Goal: Task Accomplishment & Management: Manage account settings

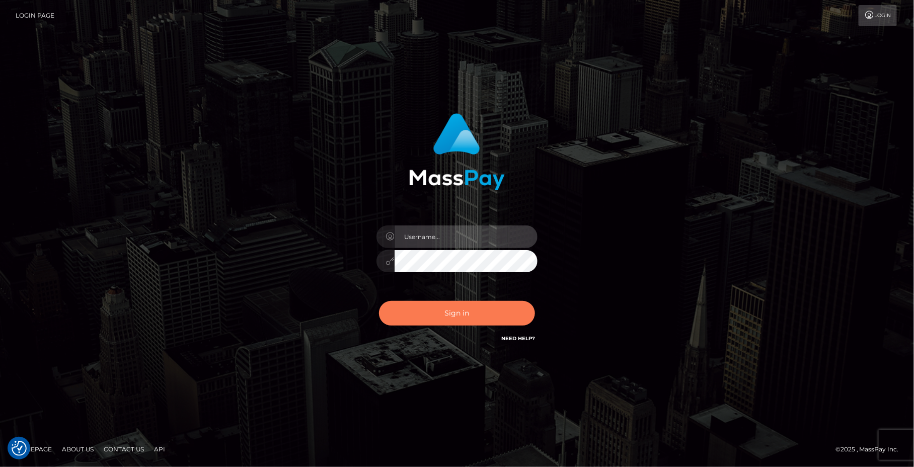
type input "Jeane.B2"
click at [447, 308] on button "Sign in" at bounding box center [457, 313] width 156 height 25
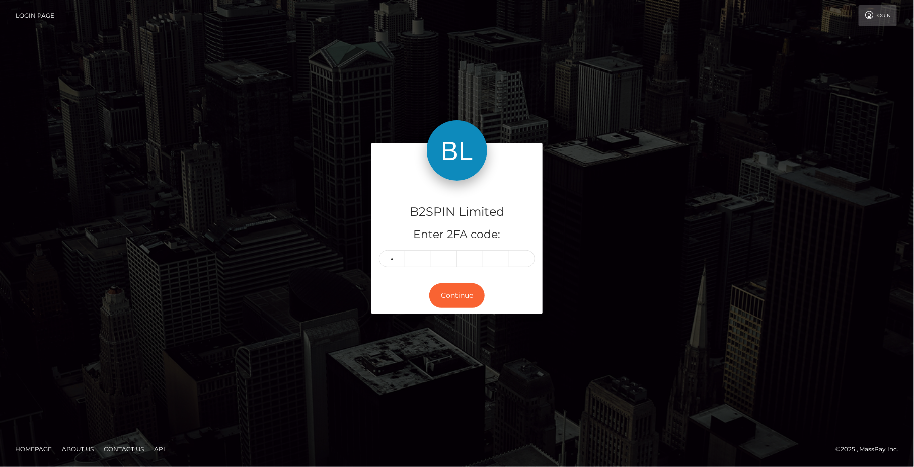
type input "7"
type input "1"
type input "8"
type input "1"
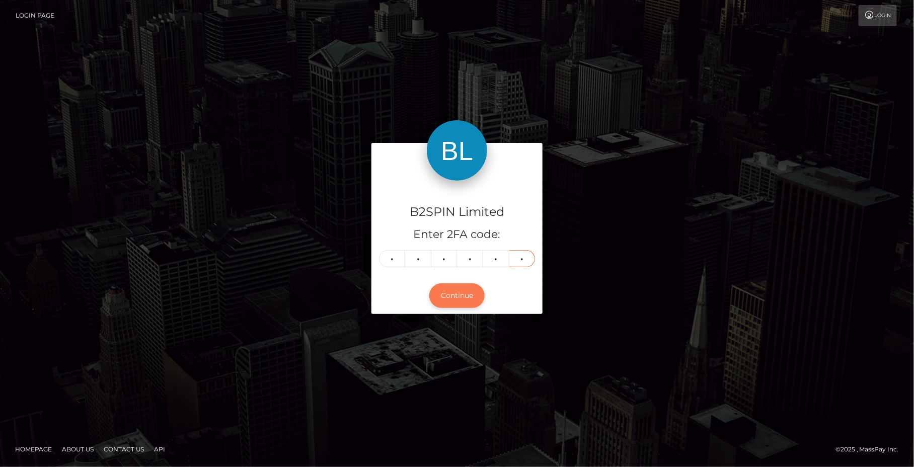
type input "0"
click at [473, 302] on button "Continue" at bounding box center [456, 295] width 55 height 25
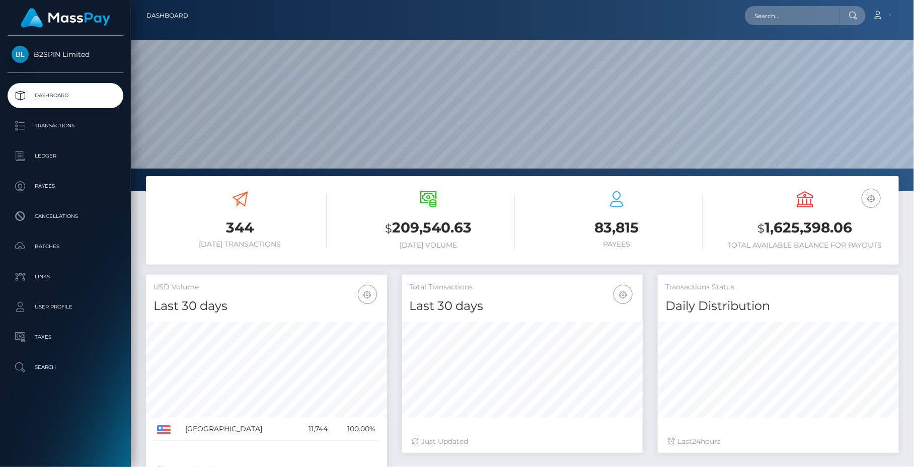
scroll to position [179, 240]
drag, startPoint x: 858, startPoint y: 226, endPoint x: 741, endPoint y: 227, distance: 117.2
click at [741, 227] on h3 "$ 1,625,398.06" at bounding box center [804, 228] width 173 height 21
copy h3 "$ 1,625,398.06"
